Goal: Task Accomplishment & Management: Manage account settings

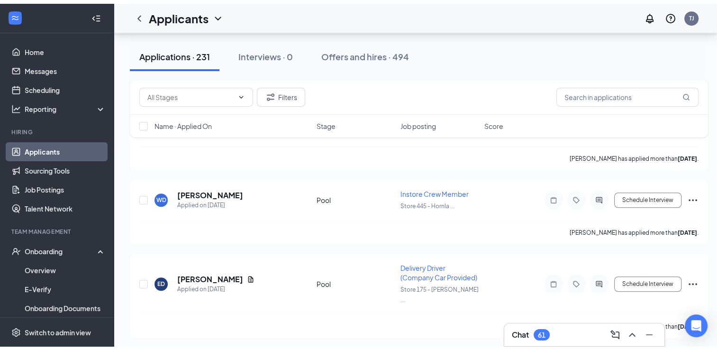
scroll to position [41, 0]
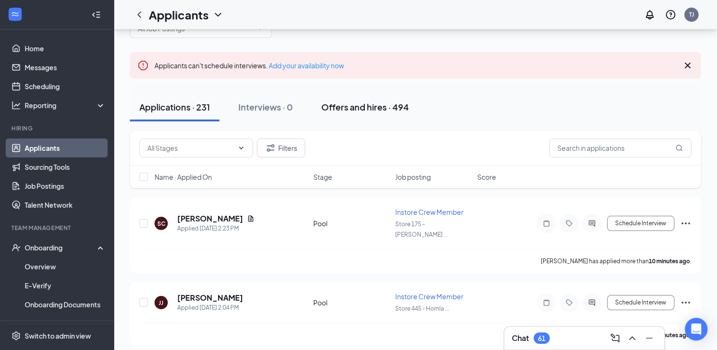
click at [365, 105] on div "Offers and hires · 494" at bounding box center [365, 107] width 88 height 12
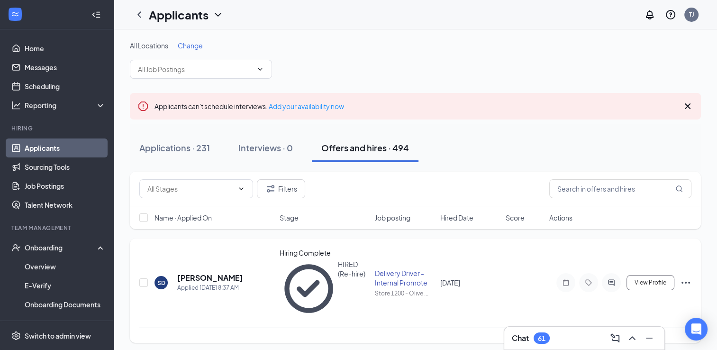
click at [395, 268] on div "Delivery Driver - Internal Promote" at bounding box center [405, 277] width 60 height 19
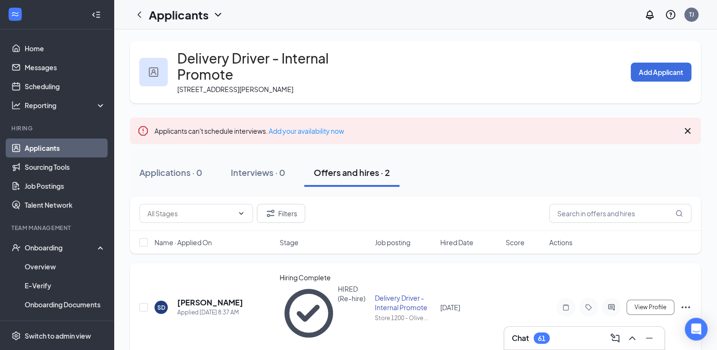
click at [687, 301] on icon "Ellipses" at bounding box center [685, 306] width 11 height 11
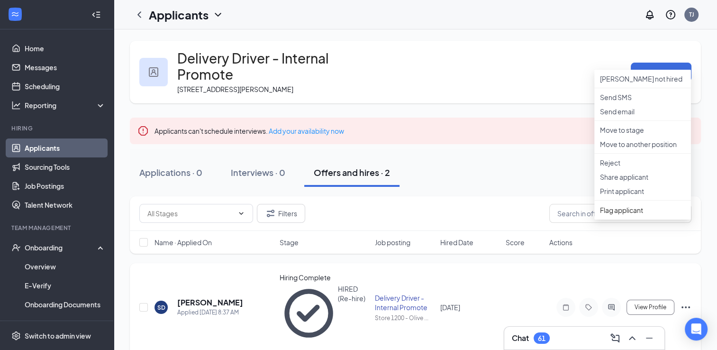
click at [513, 282] on div "SD [PERSON_NAME] Applied [DATE] 8:37 AM Hiring Complete HIRED (Re-hire) Deliver…" at bounding box center [415, 312] width 552 height 79
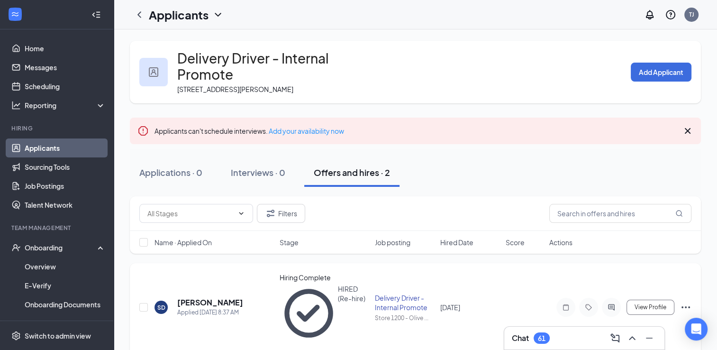
click at [386, 293] on div "Delivery Driver - Internal Promote" at bounding box center [405, 302] width 60 height 19
click at [690, 301] on icon "Ellipses" at bounding box center [685, 306] width 11 height 11
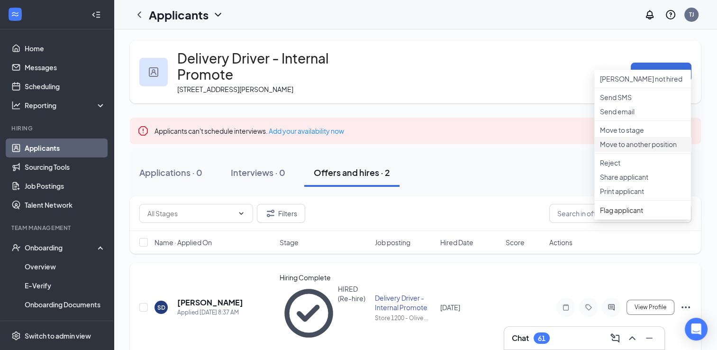
click at [644, 149] on p "Move to another position" at bounding box center [642, 143] width 85 height 9
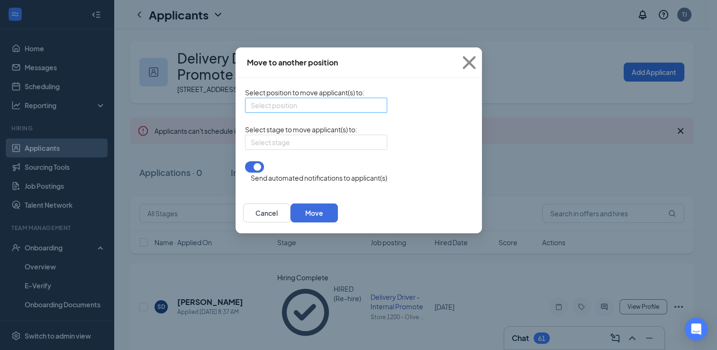
click at [326, 108] on div "Select position" at bounding box center [316, 105] width 142 height 15
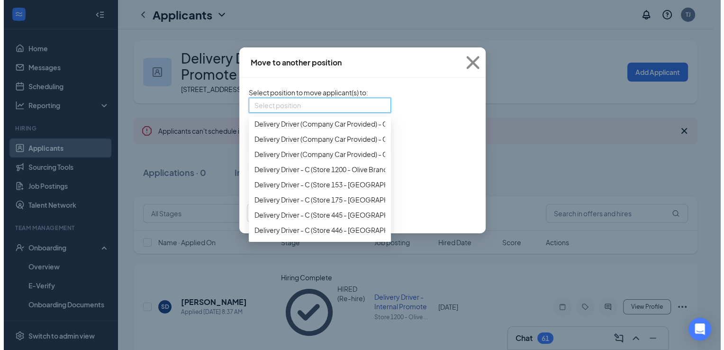
scroll to position [332, 0]
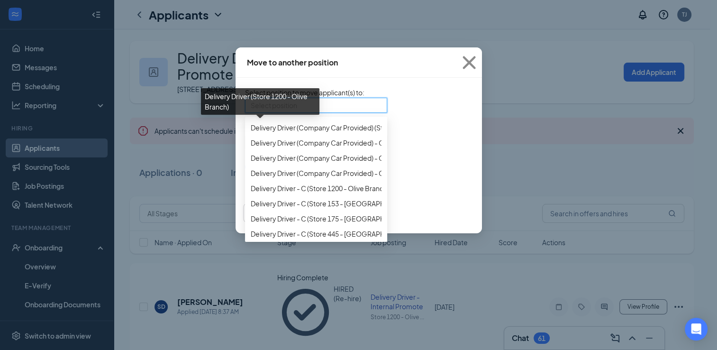
click at [264, 27] on span "Delivery Driver (Store 1200 - Olive Branch)" at bounding box center [315, 21] width 128 height 10
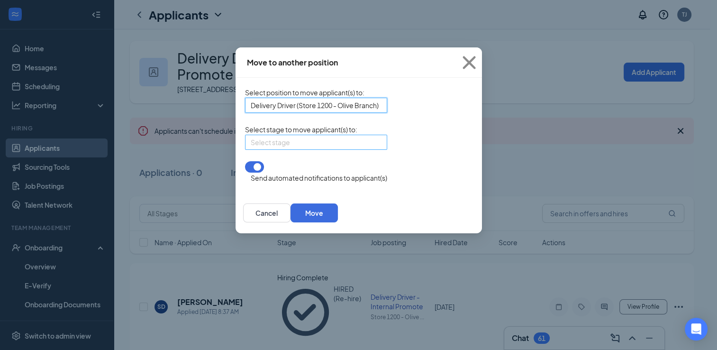
click at [323, 150] on div "Select stage" at bounding box center [316, 142] width 142 height 15
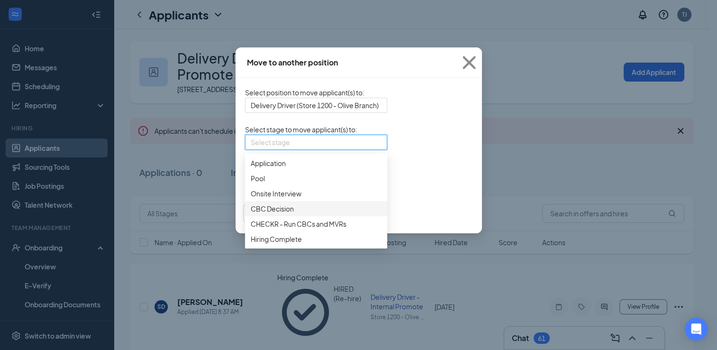
click at [251, 214] on span "CBC Decision" at bounding box center [272, 208] width 43 height 10
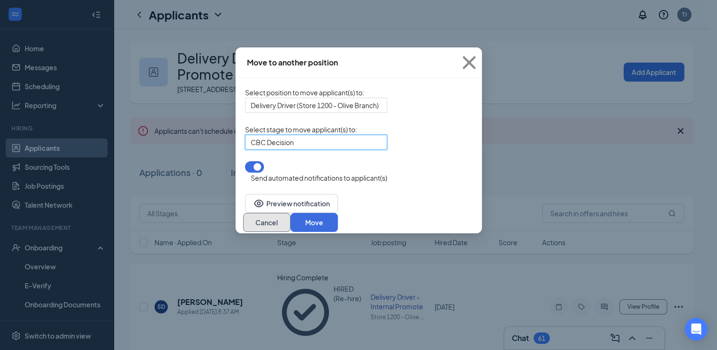
click at [291, 220] on button "Cancel" at bounding box center [266, 222] width 47 height 19
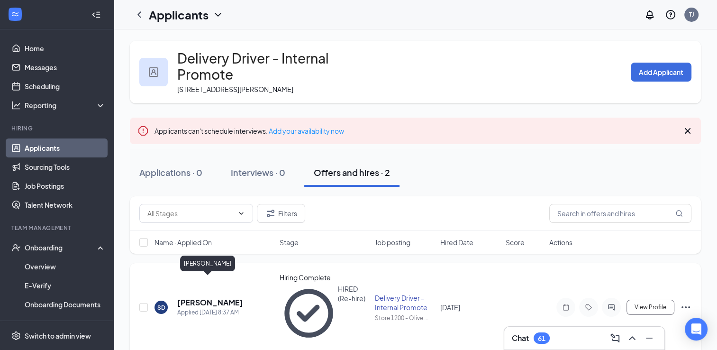
click at [190, 297] on h5 "[PERSON_NAME]" at bounding box center [210, 302] width 66 height 10
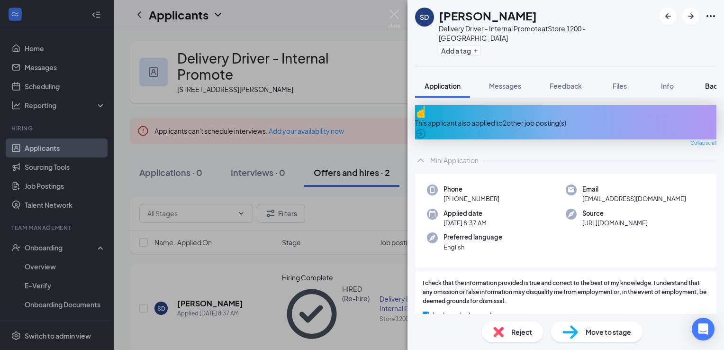
click at [709, 82] on span "Background" at bounding box center [724, 86] width 39 height 9
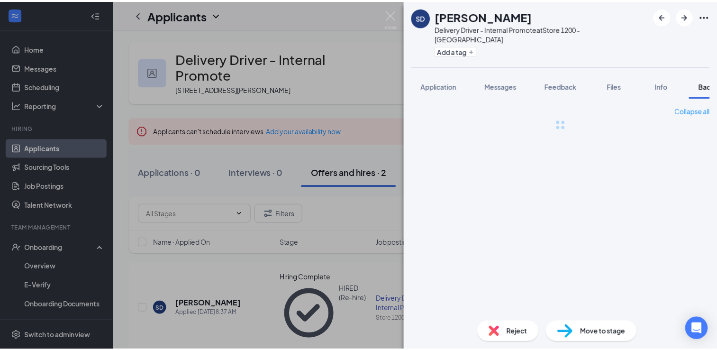
scroll to position [0, 38]
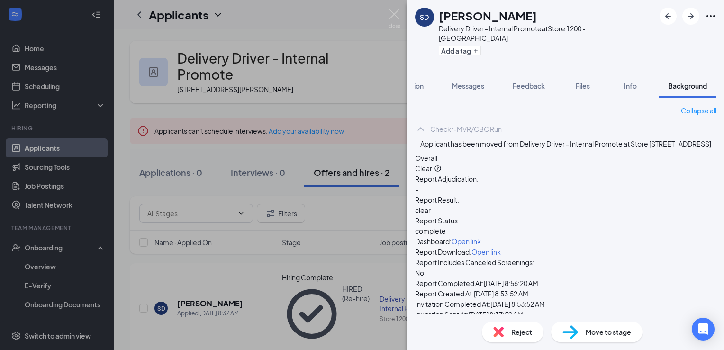
click at [614, 332] on span "Move to stage" at bounding box center [608, 332] width 45 height 10
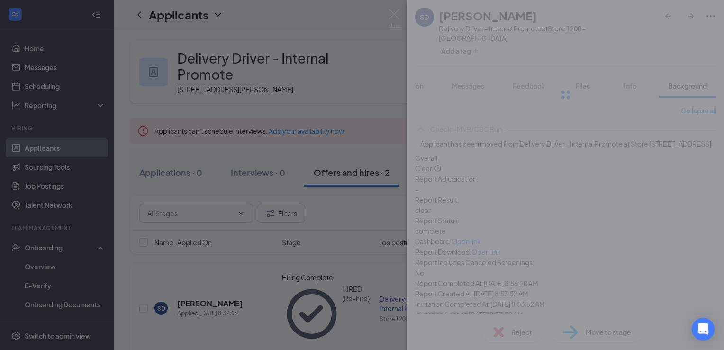
type input "Hiring Complete (current stage)"
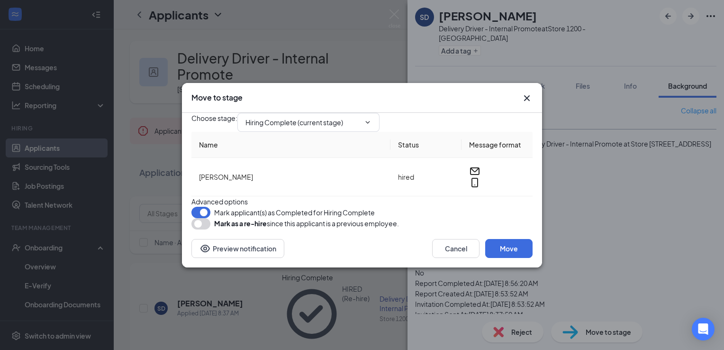
click at [206, 229] on button "button" at bounding box center [200, 223] width 19 height 11
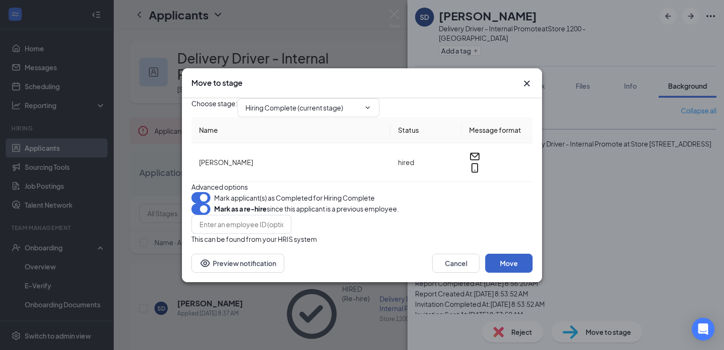
click at [517, 273] on button "Move" at bounding box center [508, 263] width 47 height 19
click at [366, 165] on div "Choose stage : Hiring Complete (current stage) Name Status Message format [PERS…" at bounding box center [361, 171] width 341 height 146
click at [439, 273] on button "Cancel" at bounding box center [455, 263] width 47 height 19
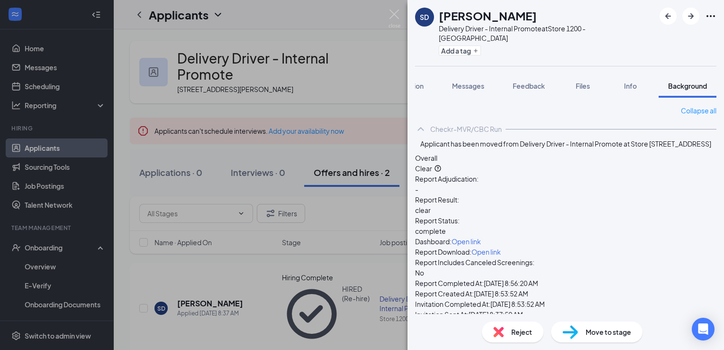
click at [373, 334] on div "SD [PERSON_NAME] Delivery Driver - Internal Promote at Store 1200 - Olive Branc…" at bounding box center [362, 175] width 724 height 350
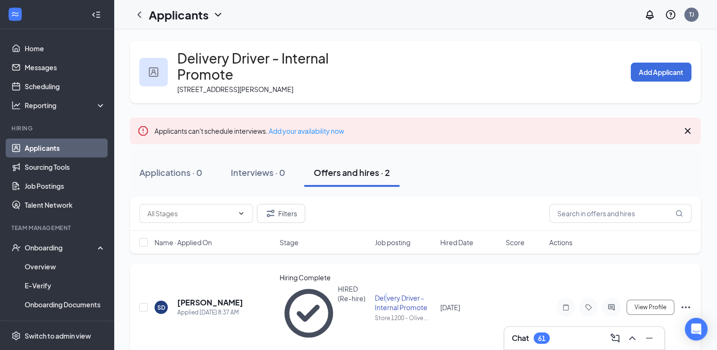
drag, startPoint x: 413, startPoint y: 280, endPoint x: 386, endPoint y: 282, distance: 26.6
click at [386, 293] on div "Delivery Driver - Internal Promote" at bounding box center [405, 302] width 60 height 19
click at [689, 301] on icon "Ellipses" at bounding box center [685, 306] width 11 height 11
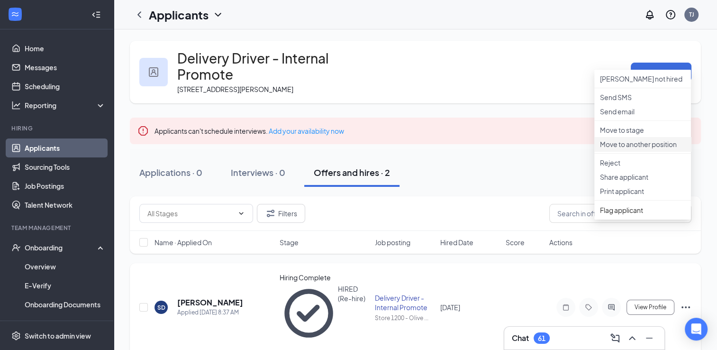
click at [624, 149] on p "Move to another position" at bounding box center [642, 143] width 85 height 9
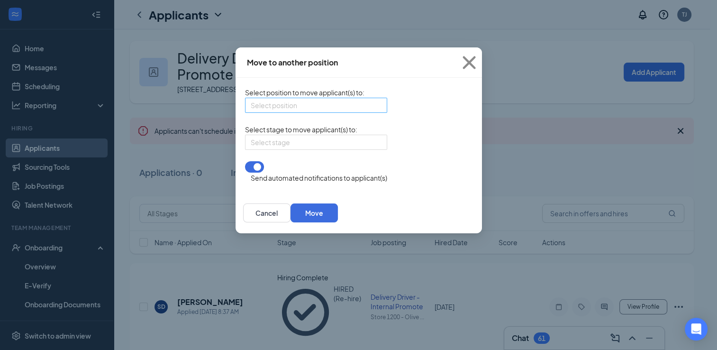
click at [318, 105] on div "Select position" at bounding box center [316, 105] width 142 height 15
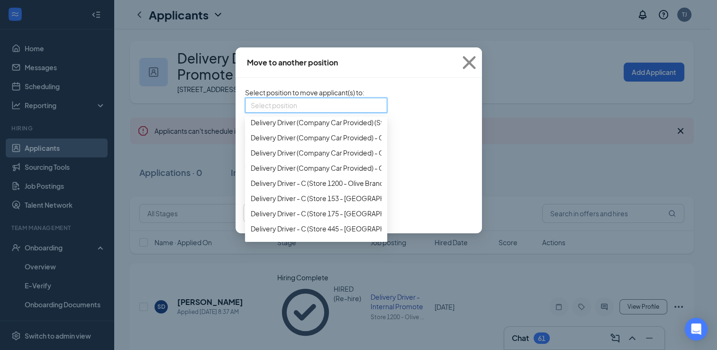
scroll to position [318, 0]
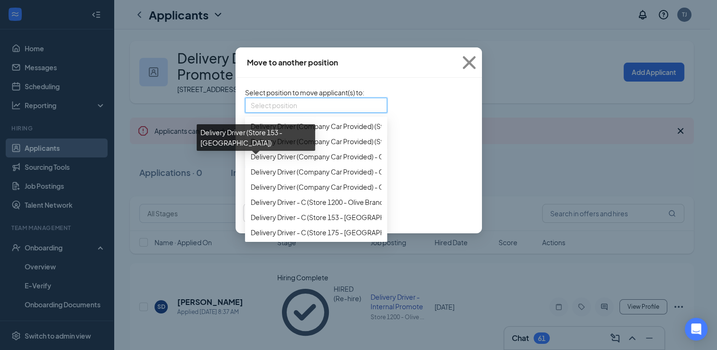
click at [237, 139] on div "Delivery Driver (Store 153 - [GEOGRAPHIC_DATA])" at bounding box center [256, 137] width 118 height 27
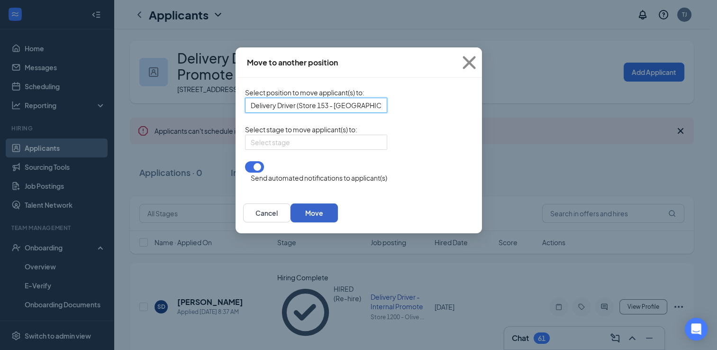
click at [338, 218] on button "Move" at bounding box center [314, 212] width 47 height 19
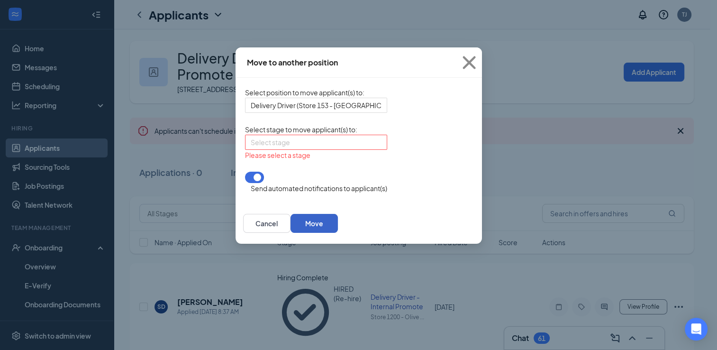
click at [319, 150] on div "Select stage" at bounding box center [316, 142] width 142 height 15
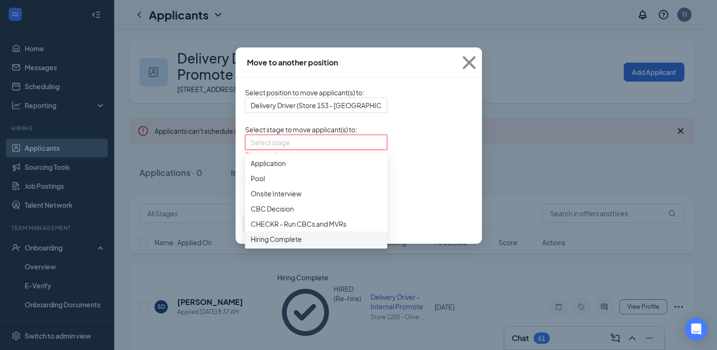
scroll to position [9, 0]
click at [251, 244] on span "Hiring Complete" at bounding box center [276, 239] width 51 height 10
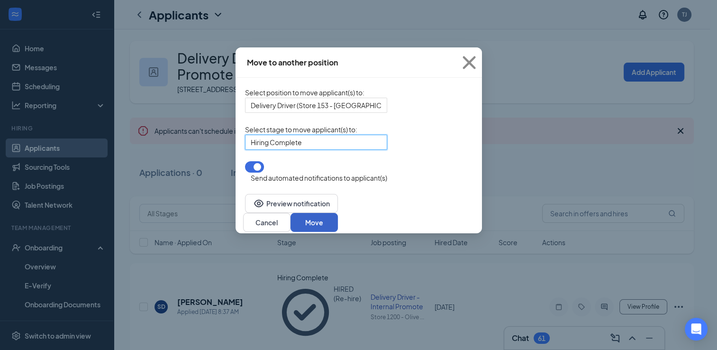
click at [338, 219] on button "Move" at bounding box center [314, 222] width 47 height 19
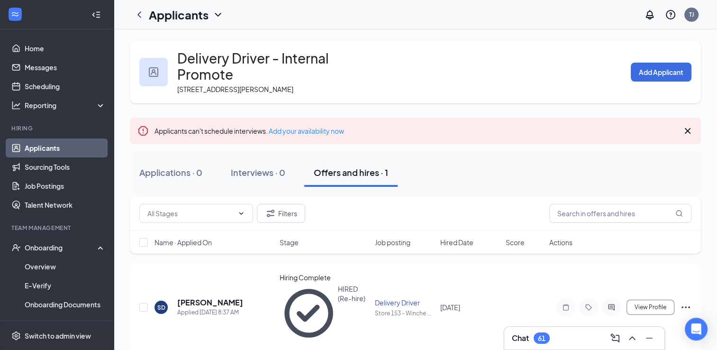
scroll to position [53, 0]
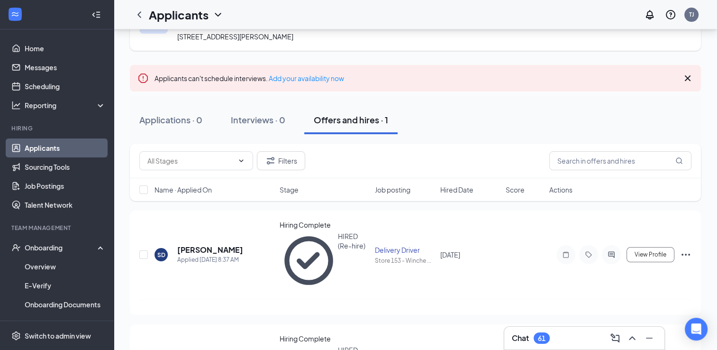
click at [359, 124] on div "Offers and hires · 1" at bounding box center [351, 120] width 74 height 12
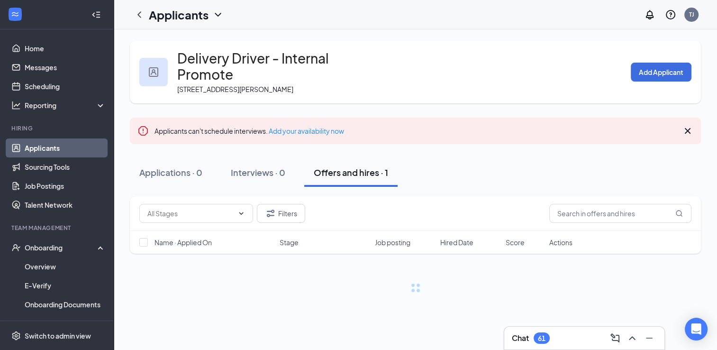
scroll to position [0, 0]
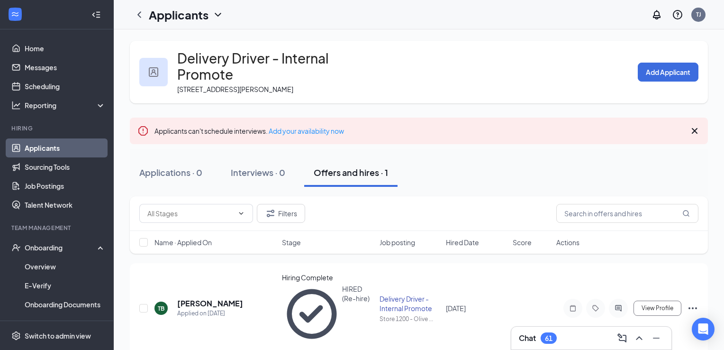
click at [40, 145] on link "Applicants" at bounding box center [65, 147] width 81 height 19
